Goal: Transaction & Acquisition: Book appointment/travel/reservation

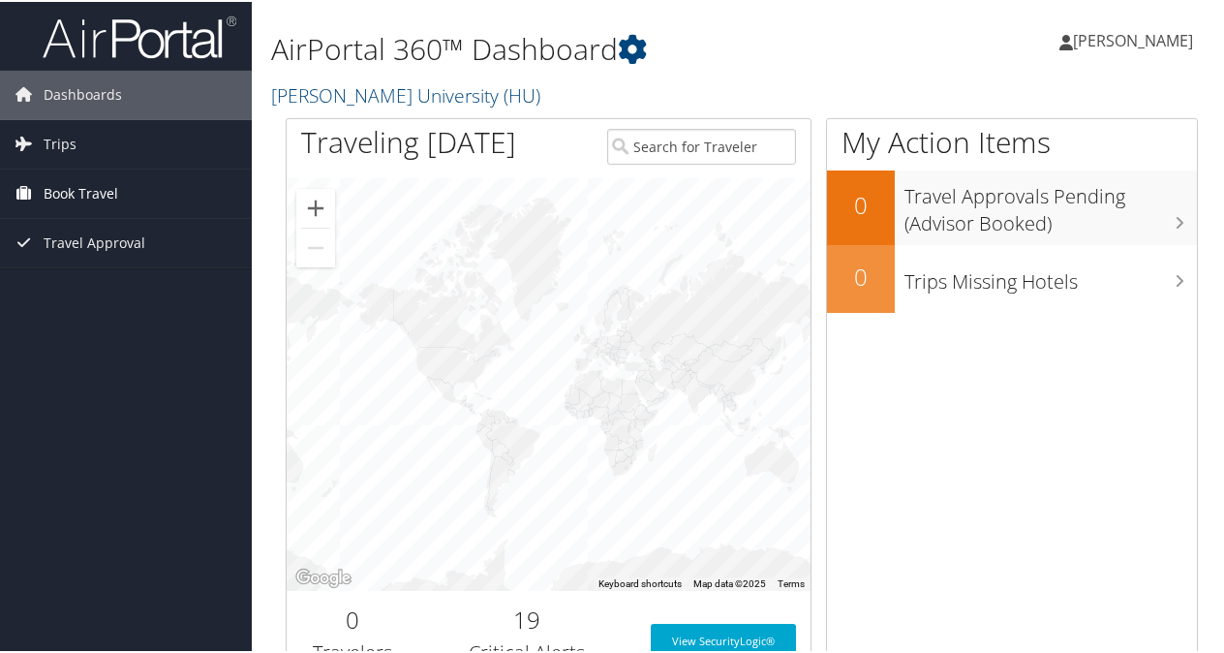
click at [129, 188] on link "Book Travel" at bounding box center [126, 192] width 252 height 48
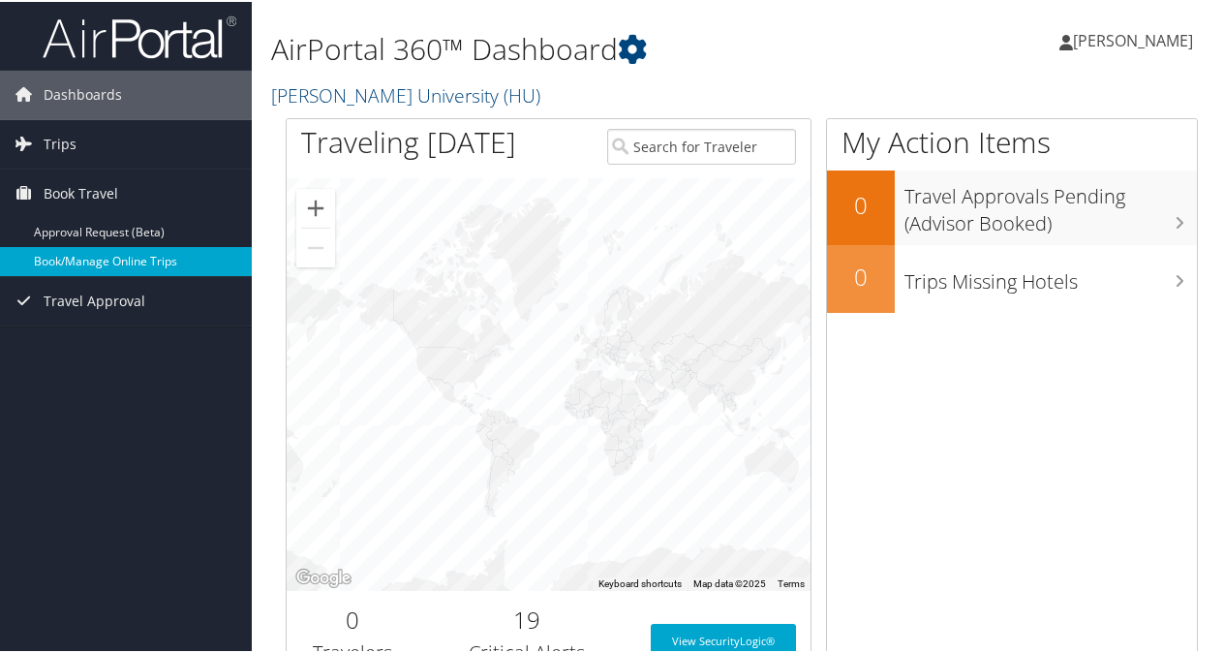
click at [142, 250] on link "Book/Manage Online Trips" at bounding box center [126, 259] width 252 height 29
